Goal: Information Seeking & Learning: Check status

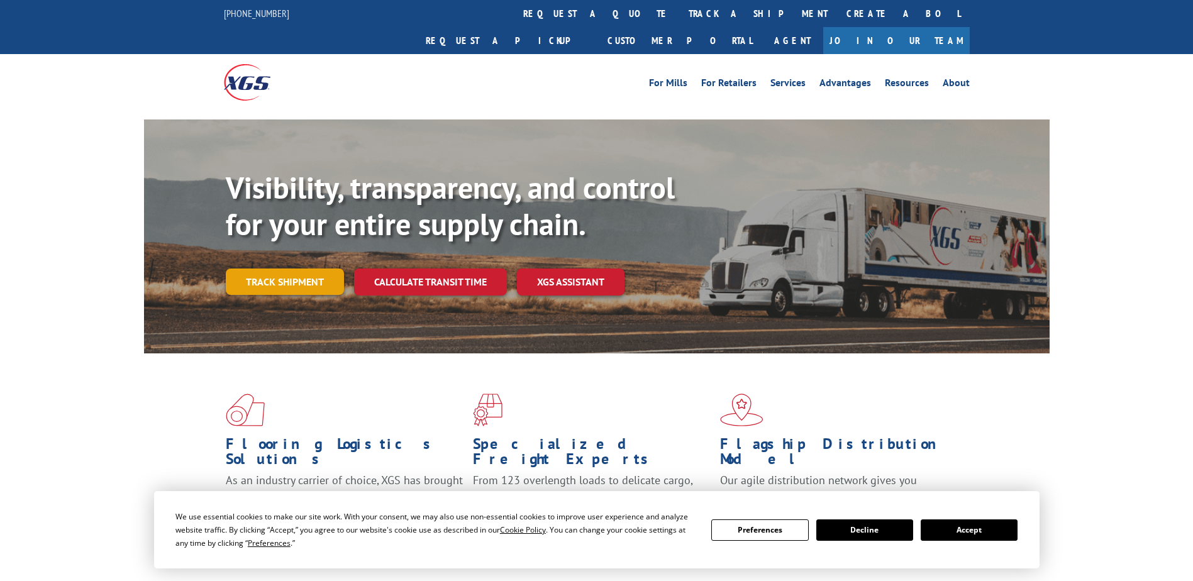
click at [301, 269] on link "Track shipment" at bounding box center [285, 282] width 118 height 26
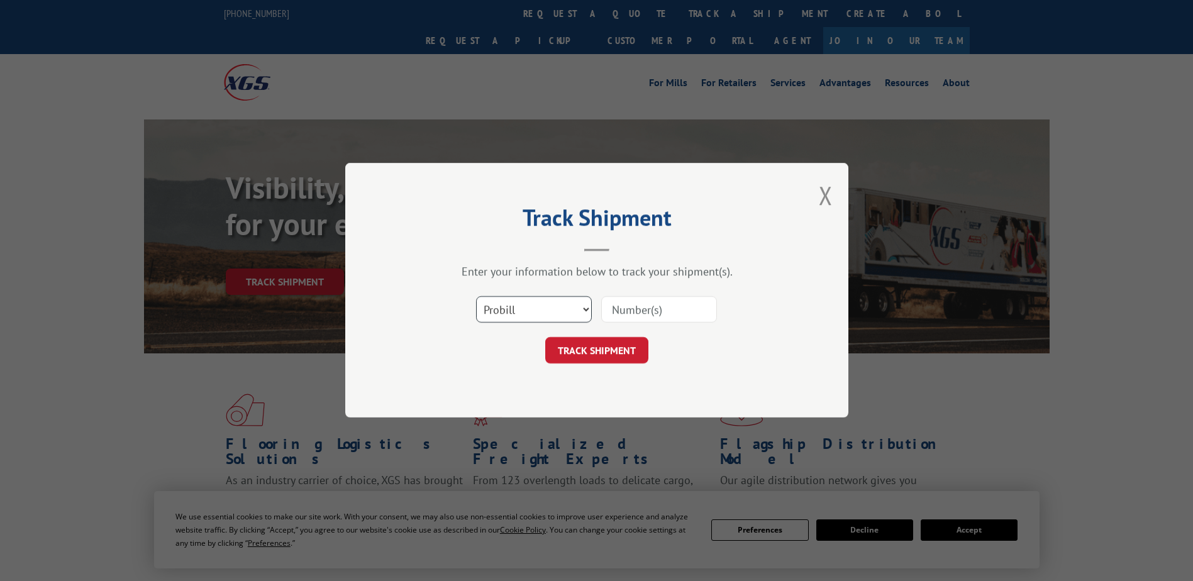
drag, startPoint x: 572, startPoint y: 301, endPoint x: 569, endPoint y: 311, distance: 9.9
click at [572, 301] on select "Select category... Probill BOL PO" at bounding box center [534, 310] width 116 height 26
select select "bol"
click at [476, 297] on select "Select category... Probill BOL PO" at bounding box center [534, 310] width 116 height 26
click at [615, 311] on input at bounding box center [659, 310] width 116 height 26
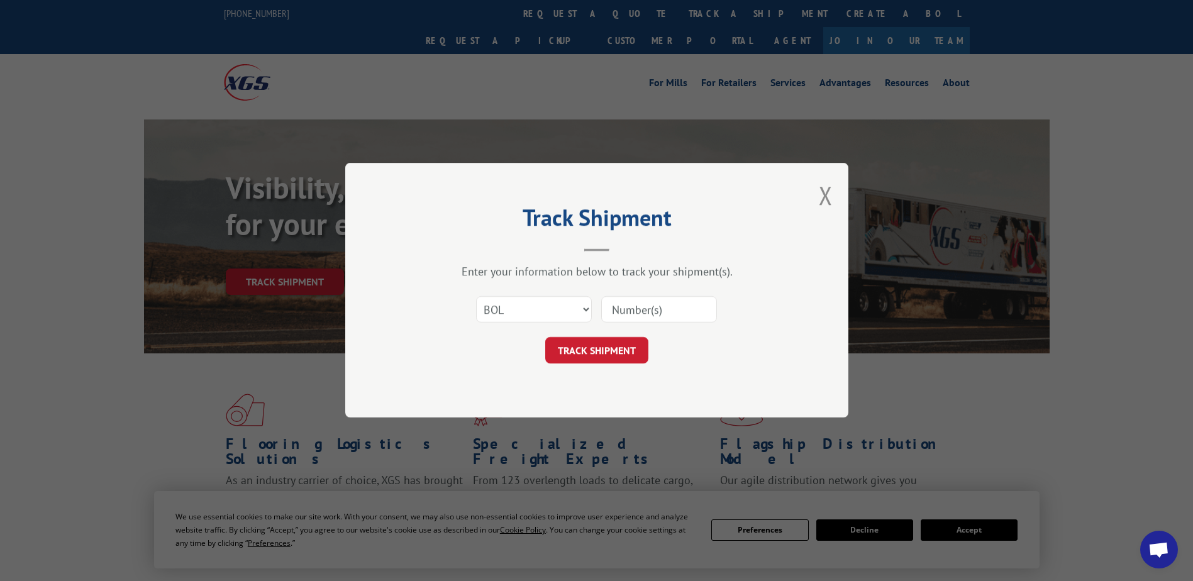
paste input "816192"
type input "816192"
click at [600, 348] on button "TRACK SHIPMENT" at bounding box center [596, 351] width 103 height 26
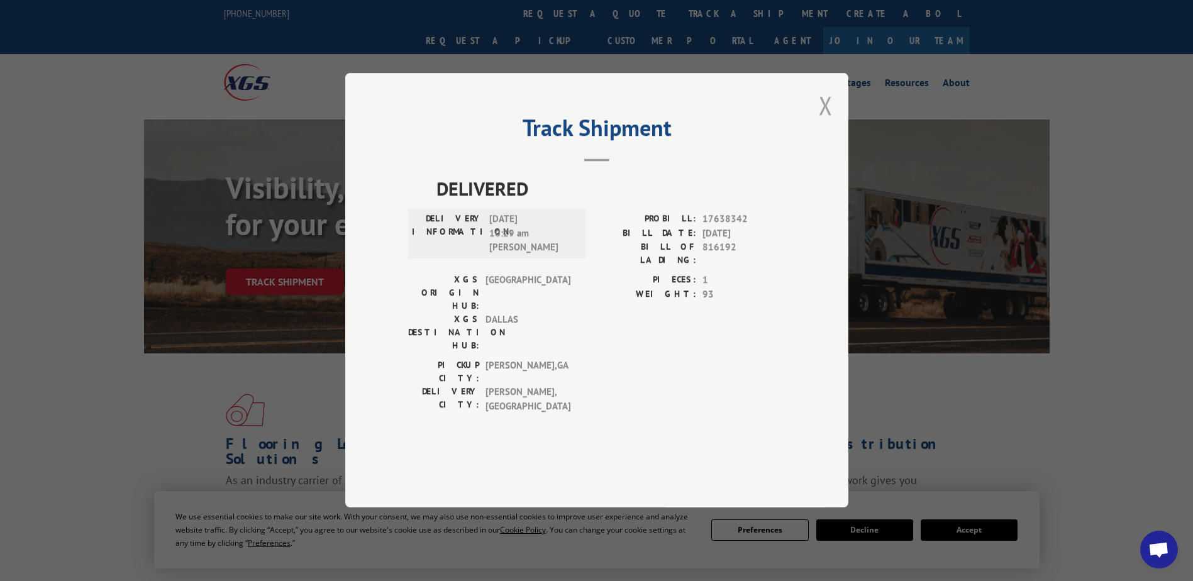
click at [828, 122] on button "Close modal" at bounding box center [826, 105] width 14 height 33
